Goal: Find specific page/section: Find specific page/section

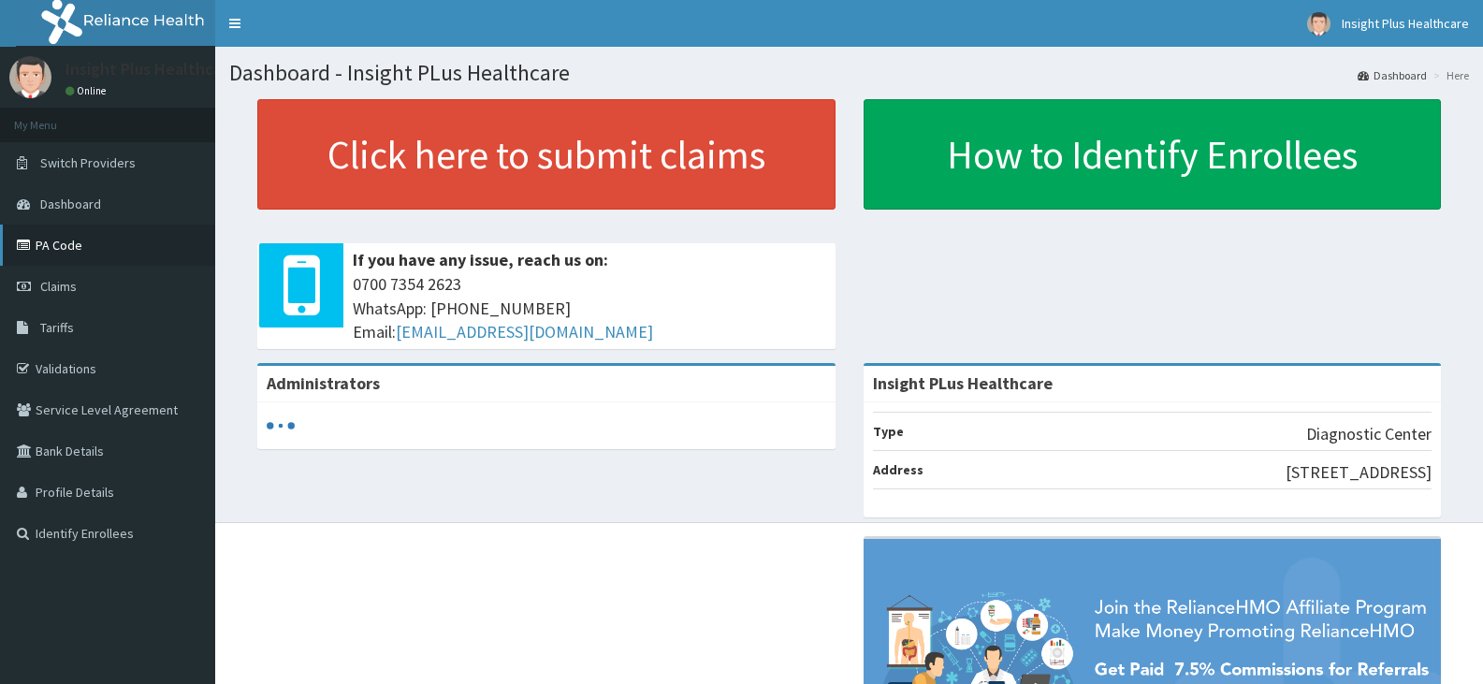
click at [115, 230] on link "PA Code" at bounding box center [107, 245] width 215 height 41
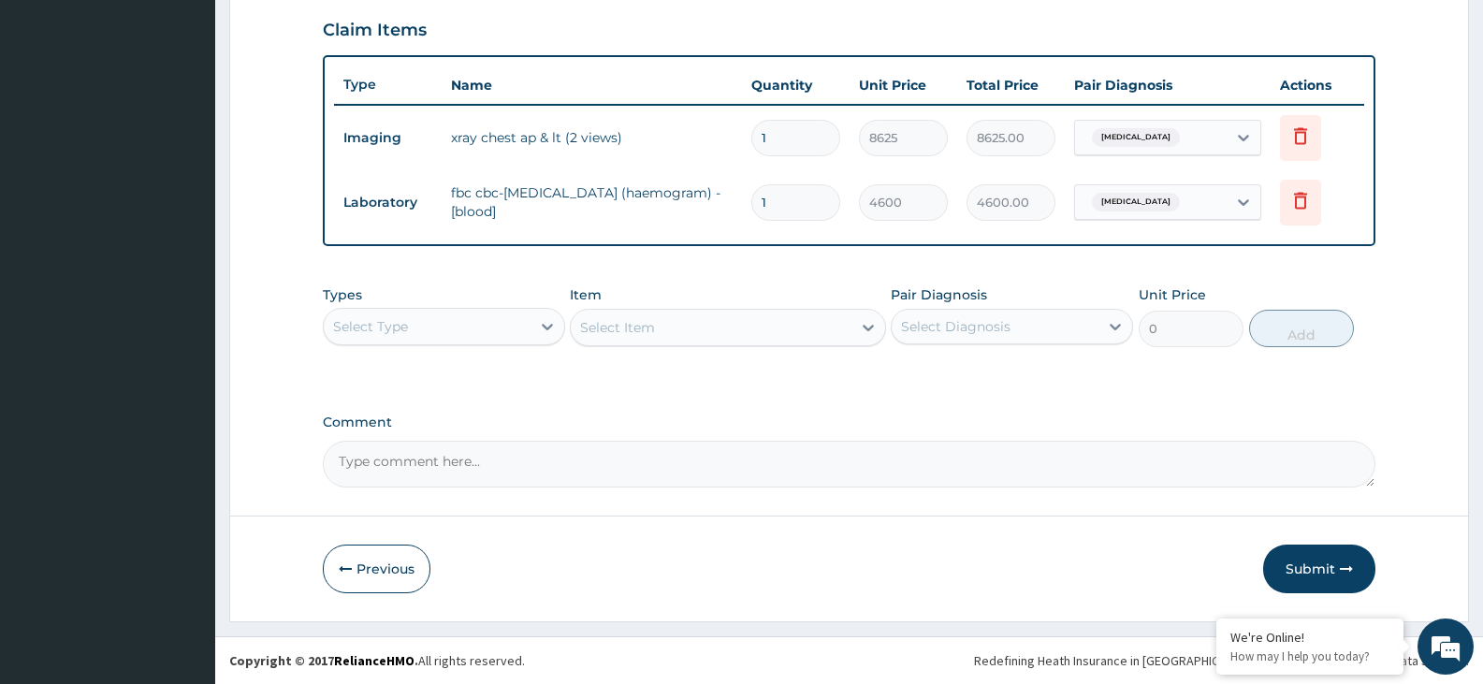
scroll to position [43, 0]
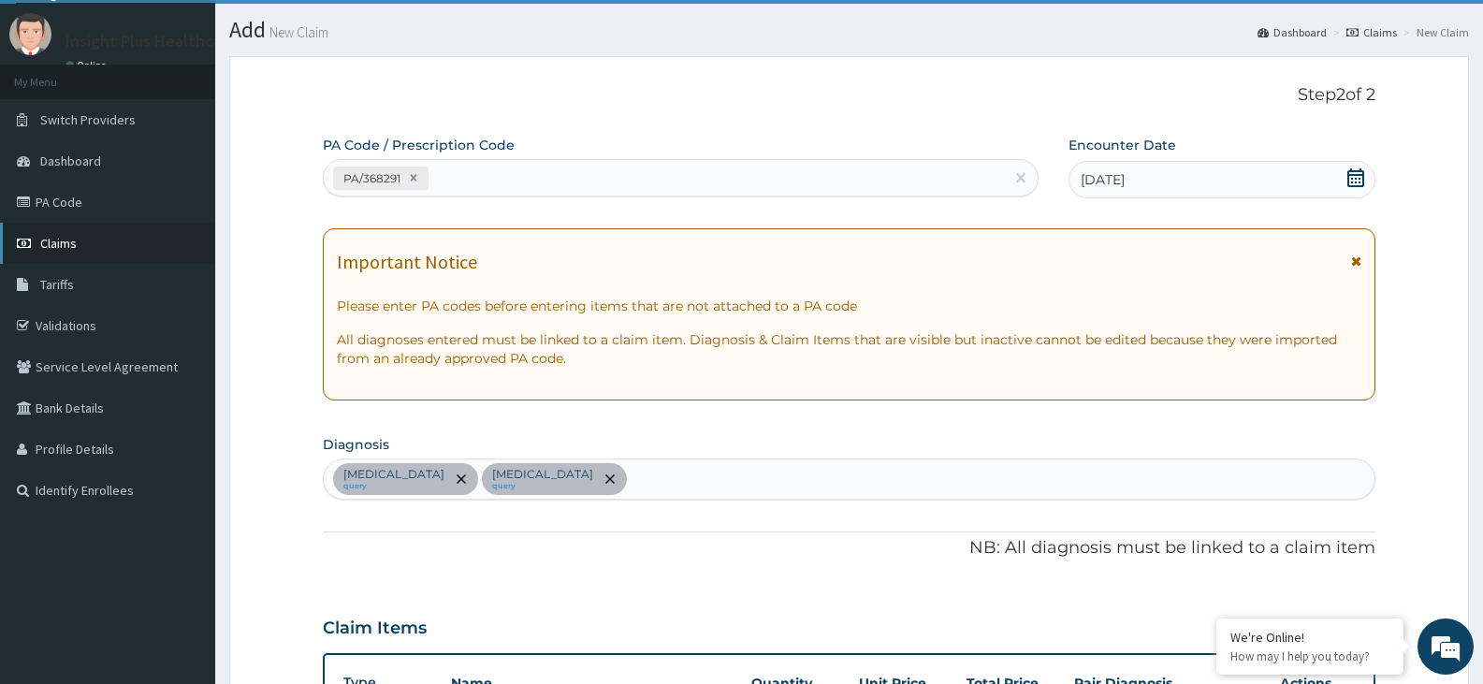
click at [70, 244] on span "Claims" at bounding box center [58, 243] width 36 height 17
